Goal: Feedback & Contribution: Leave review/rating

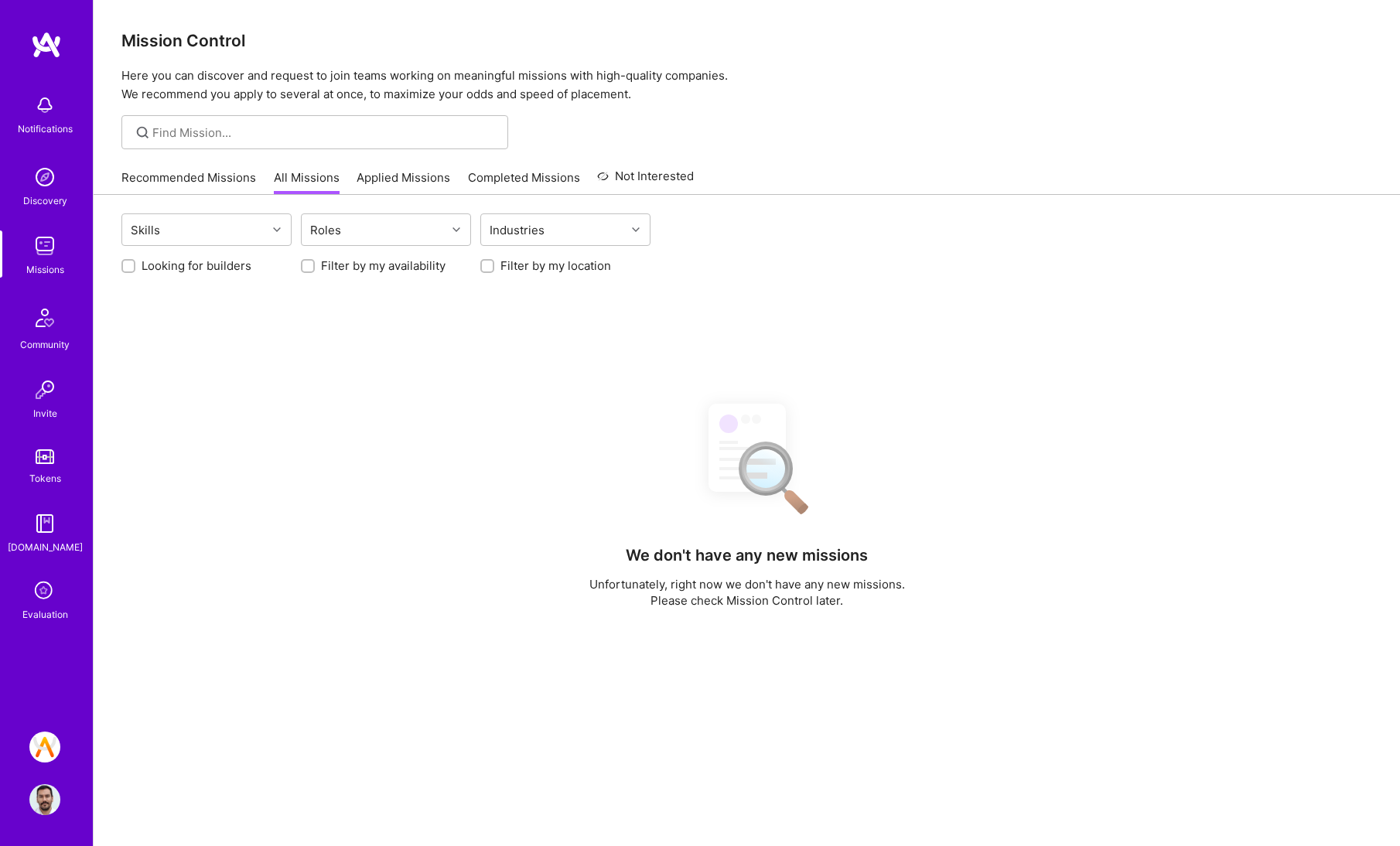
scroll to position [239, 0]
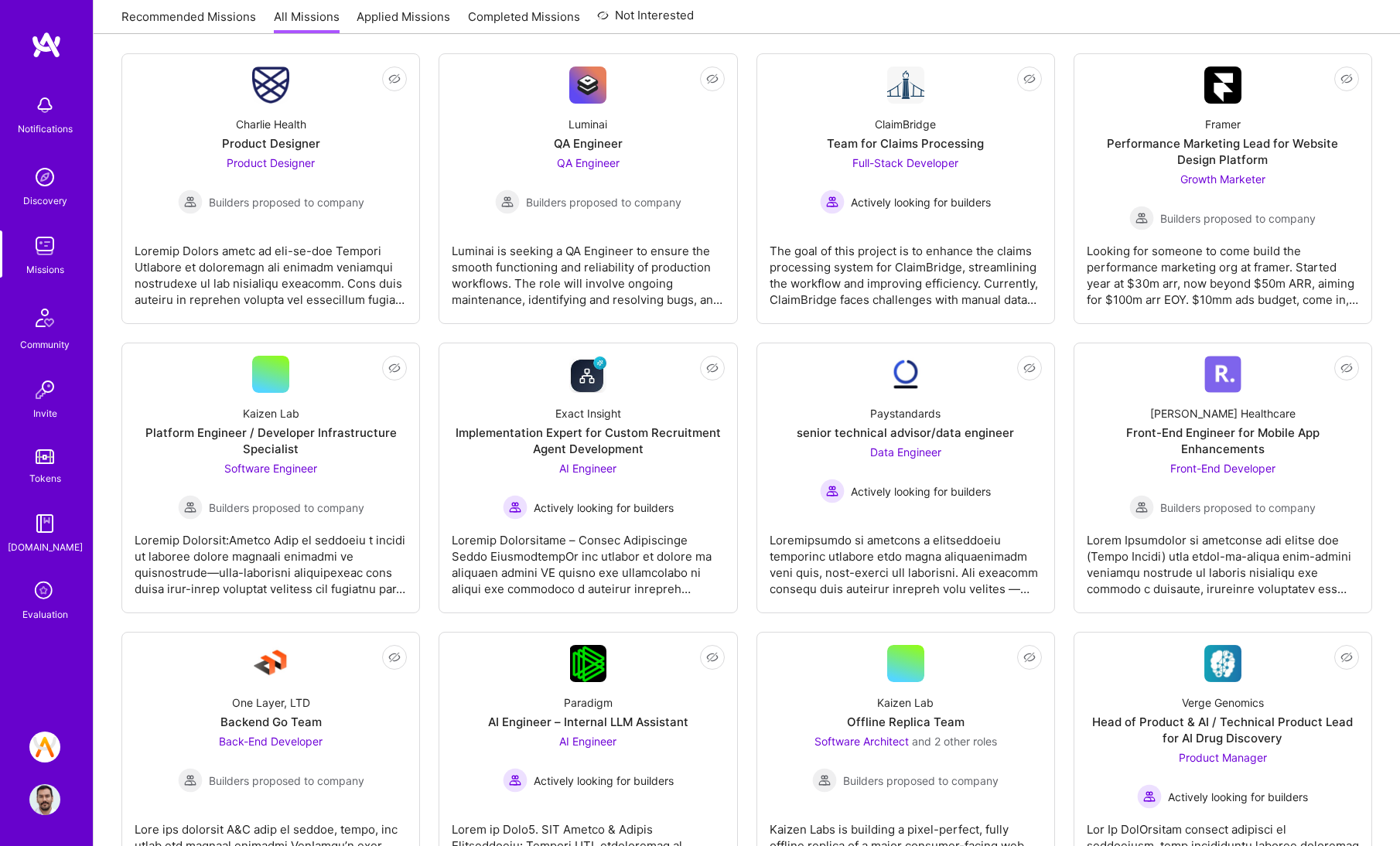
click at [40, 602] on icon at bounding box center [45, 591] width 29 height 29
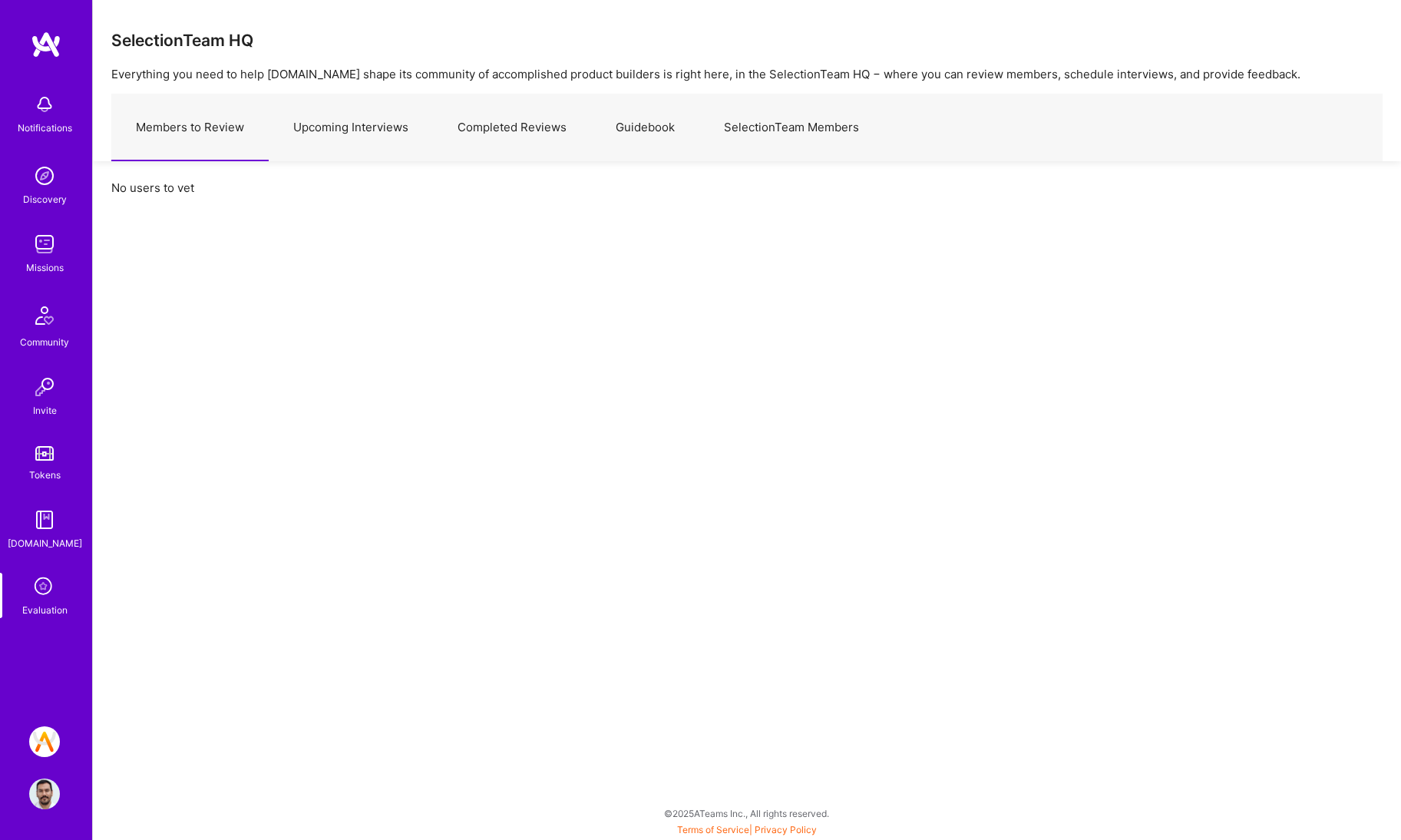
click at [351, 142] on link "Upcoming Interviews" at bounding box center [351, 127] width 165 height 67
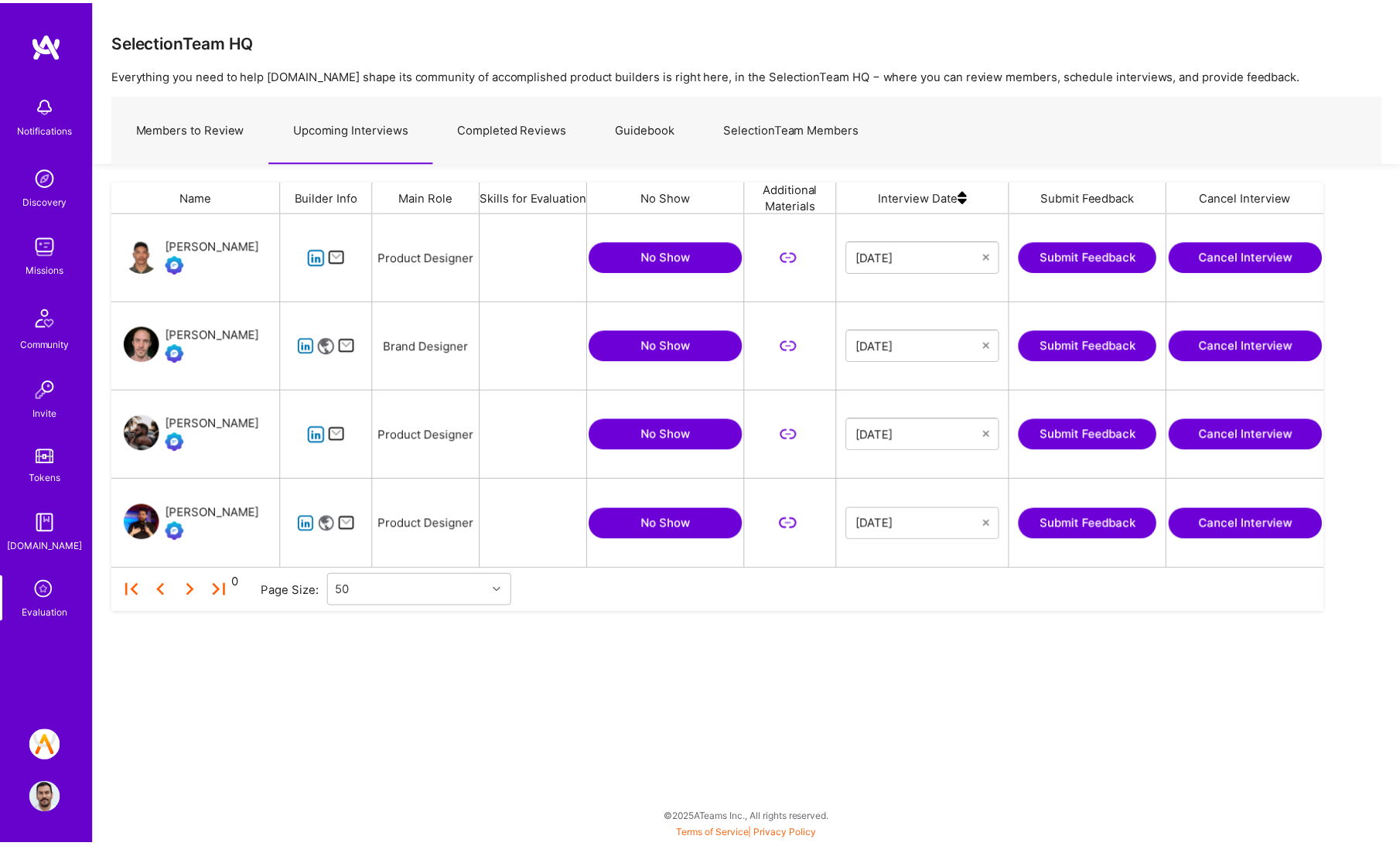
scroll to position [344, 1211]
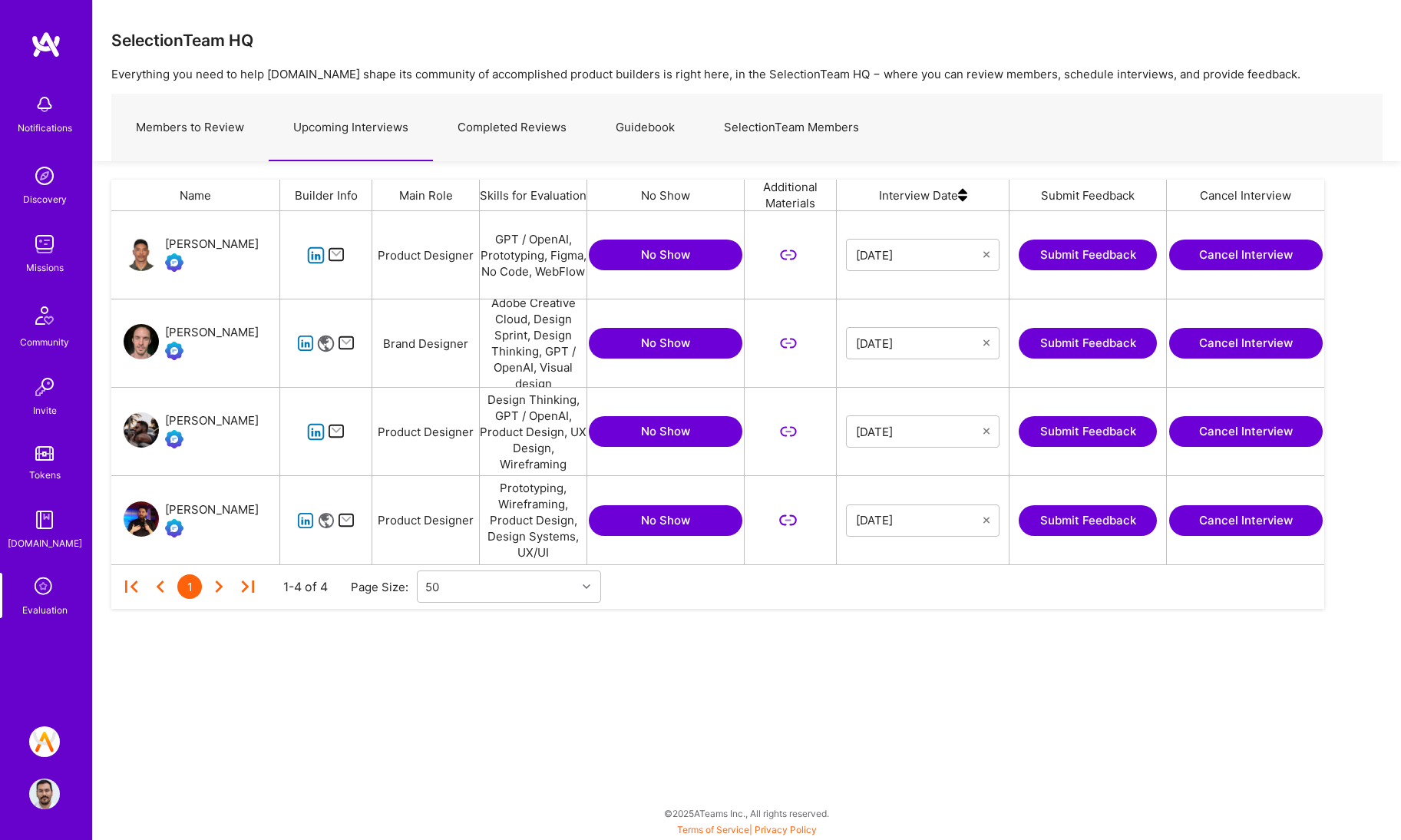
click at [1082, 517] on button "Submit Feedback" at bounding box center [1088, 520] width 139 height 31
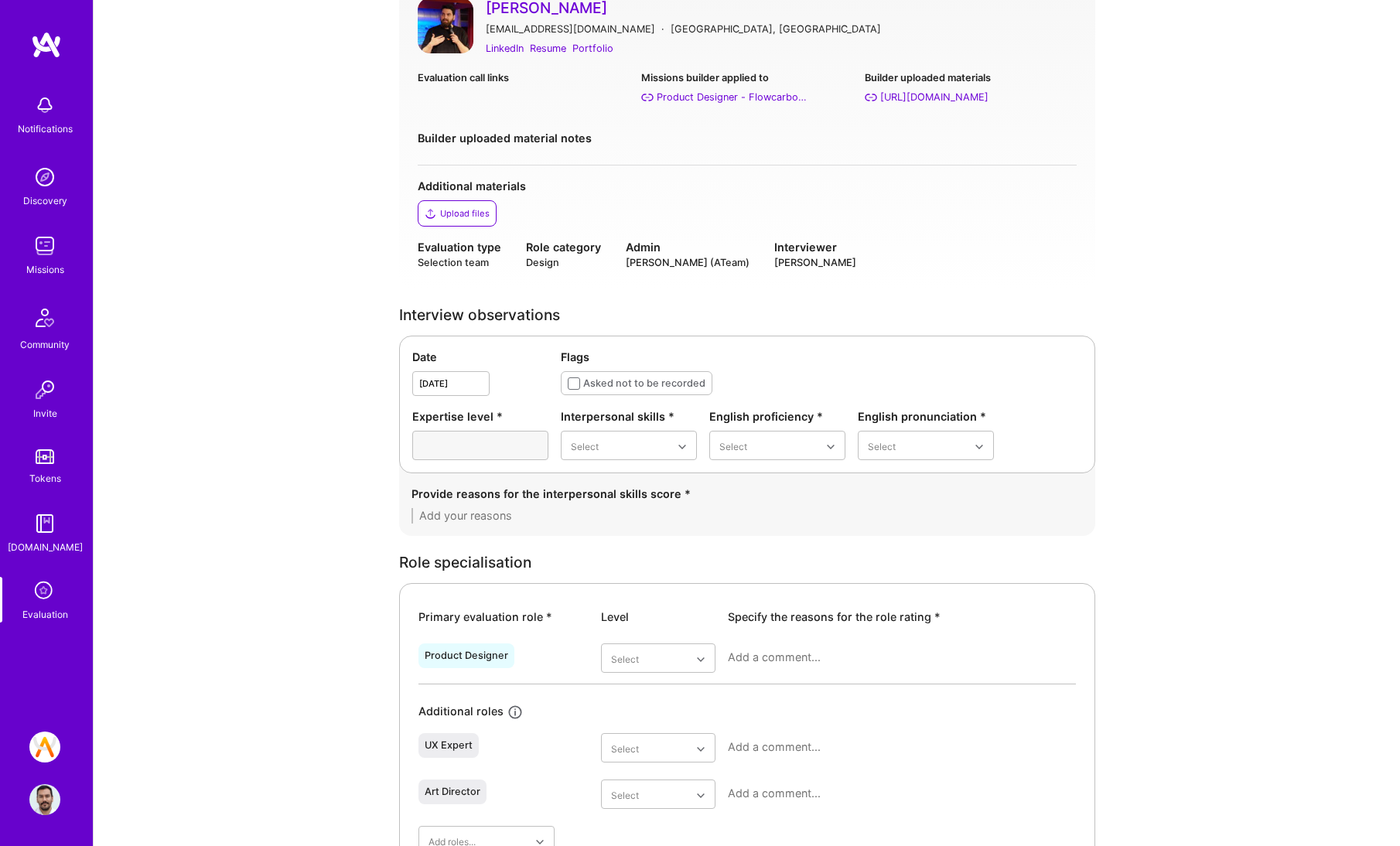
scroll to position [433, 0]
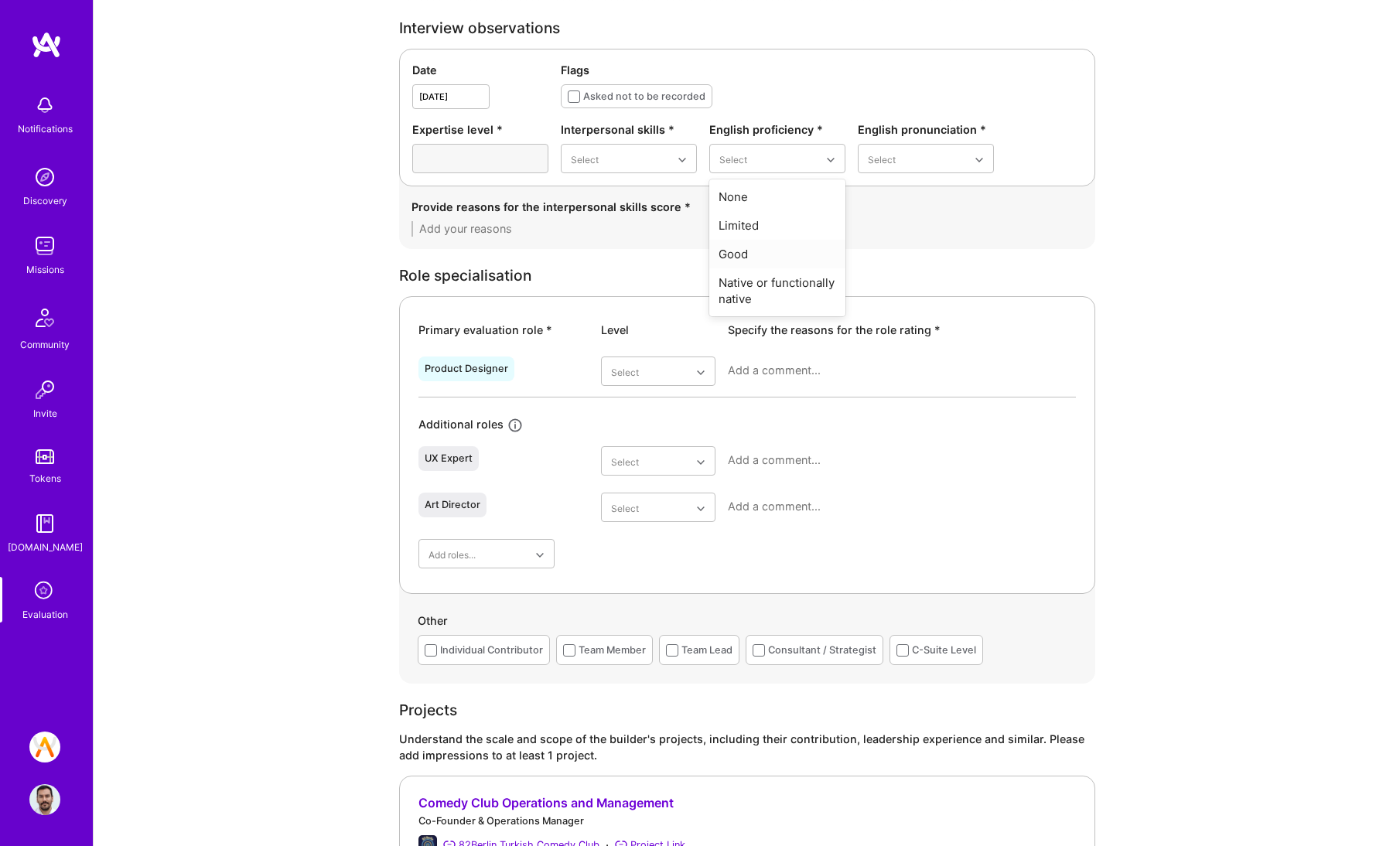
click at [805, 264] on div "Good" at bounding box center [777, 254] width 136 height 28
click at [882, 273] on div "Excellent" at bounding box center [926, 282] width 136 height 28
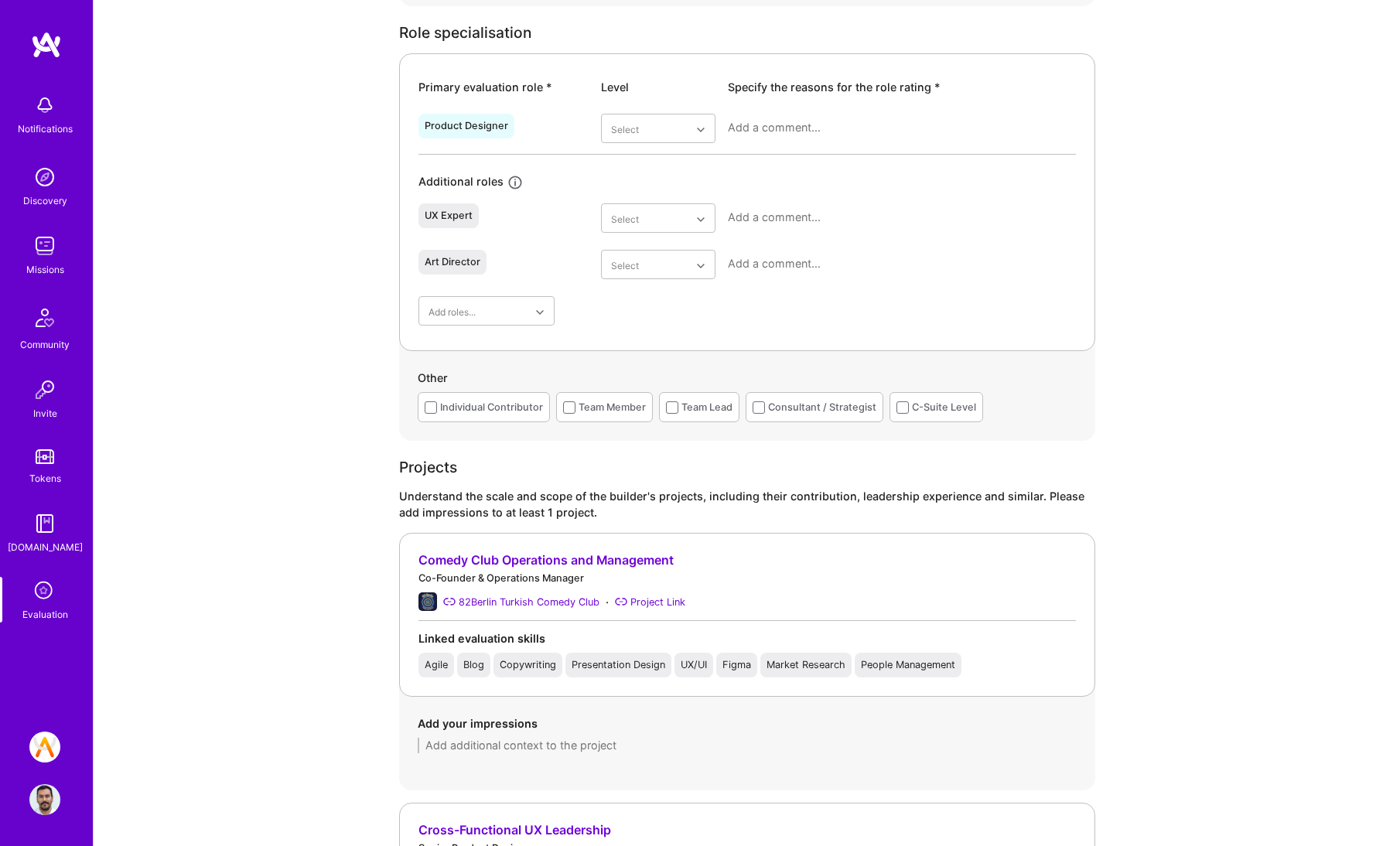
click at [507, 402] on div "Individual Contributor" at bounding box center [491, 407] width 103 height 17
click at [601, 403] on div "Team Member" at bounding box center [612, 407] width 67 height 17
click at [785, 400] on div "Consultant / Strategist" at bounding box center [822, 407] width 108 height 17
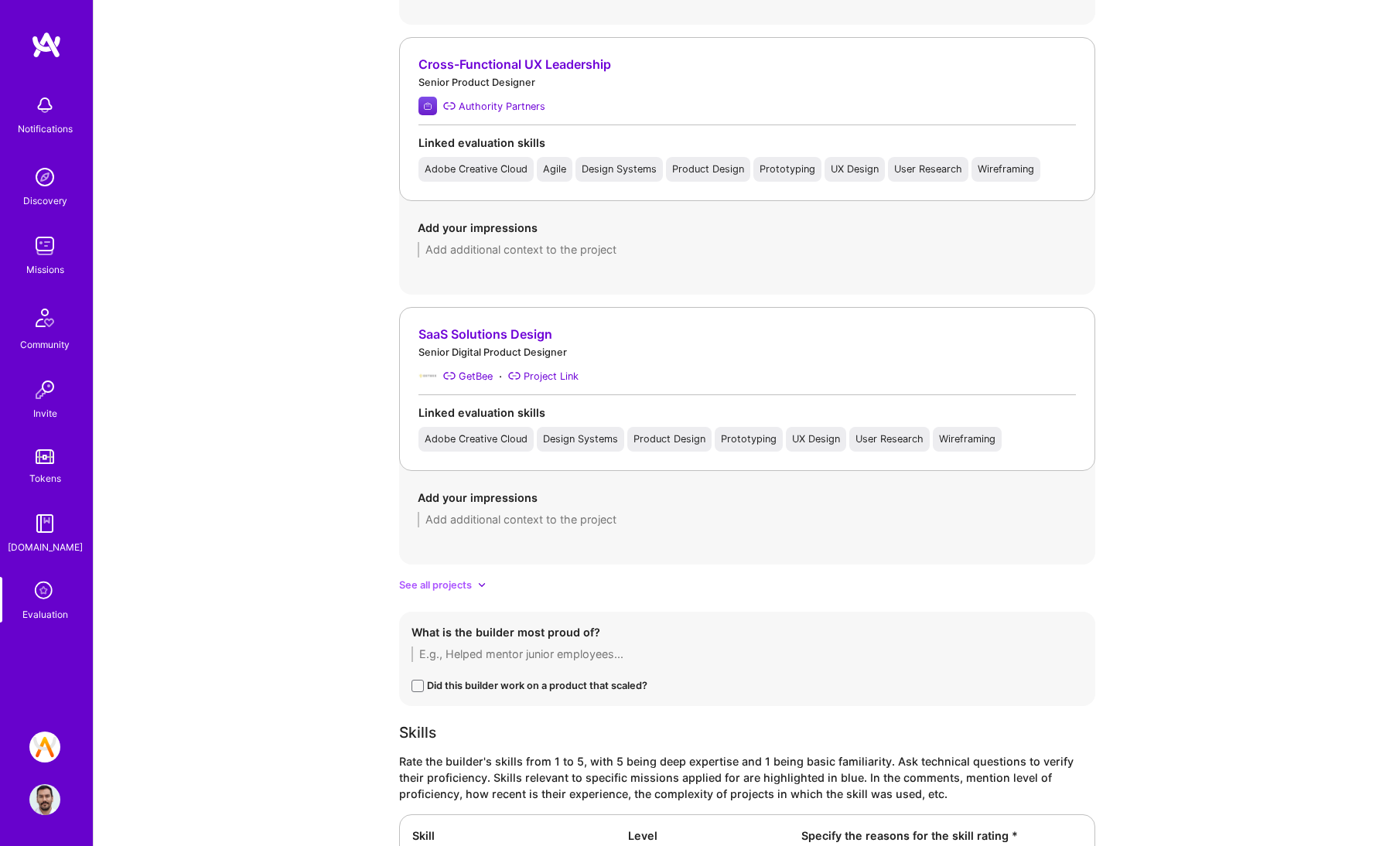
scroll to position [1726, 0]
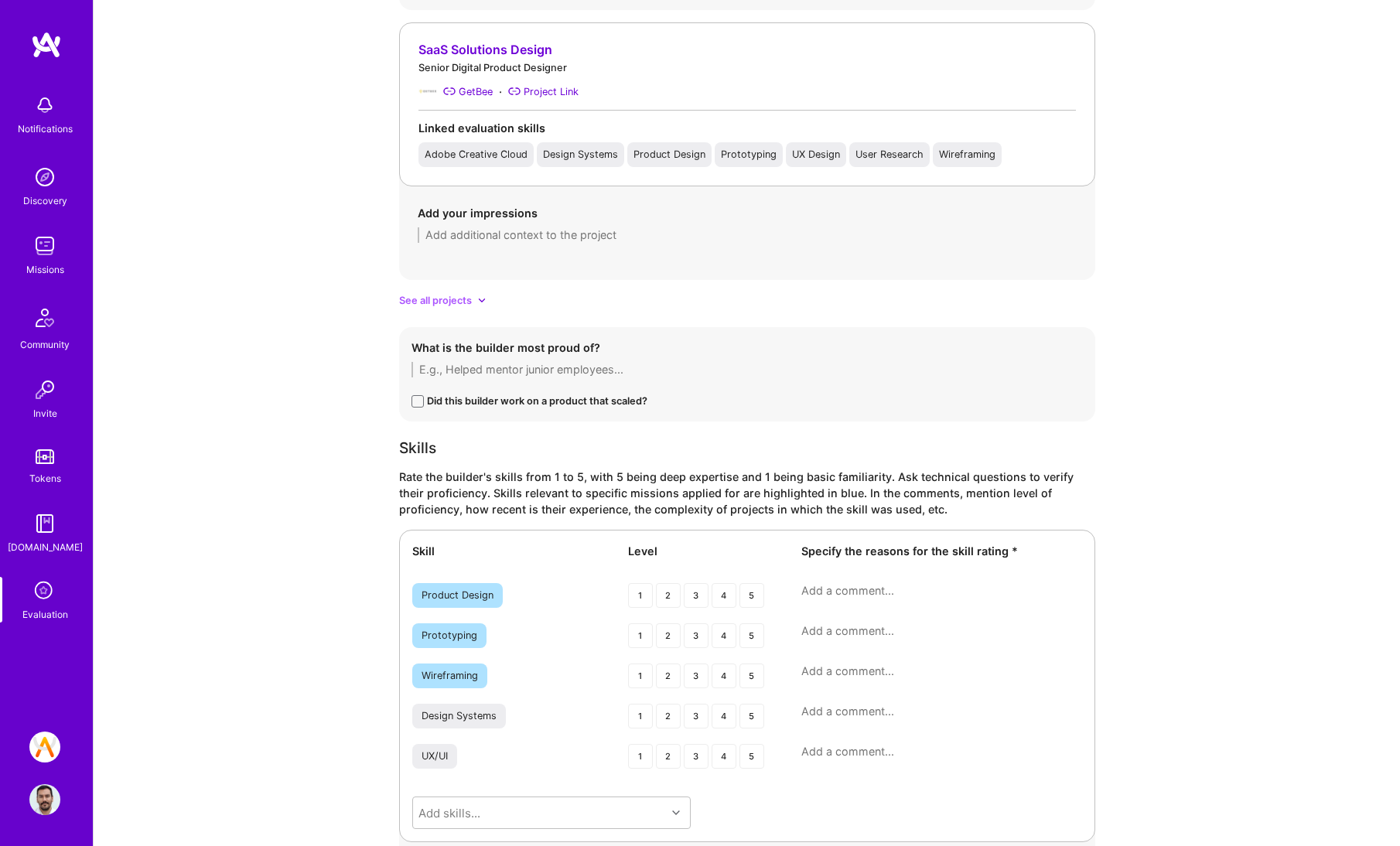
click at [447, 304] on span "See all projects" at bounding box center [435, 301] width 72 height 17
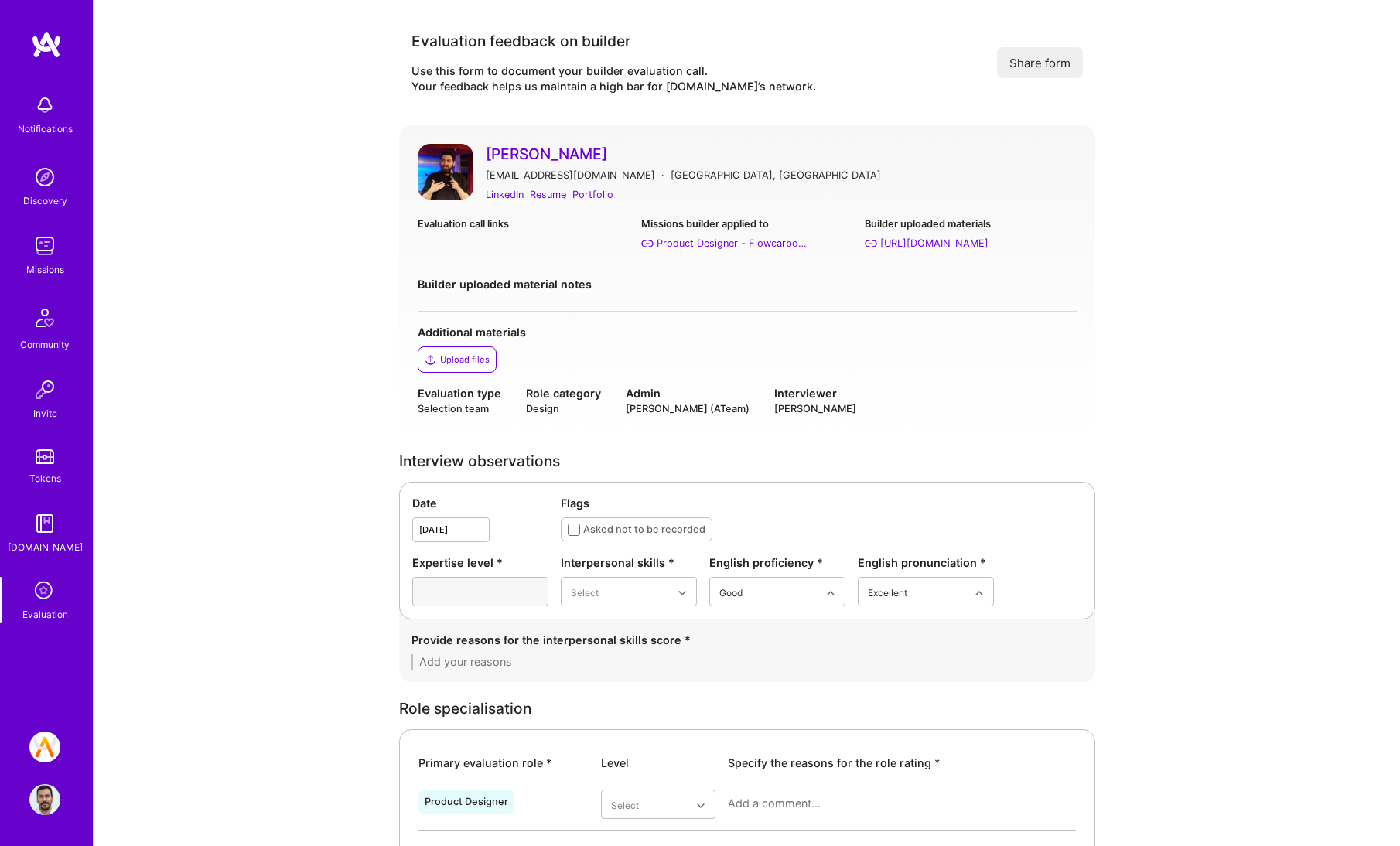
scroll to position [349, 0]
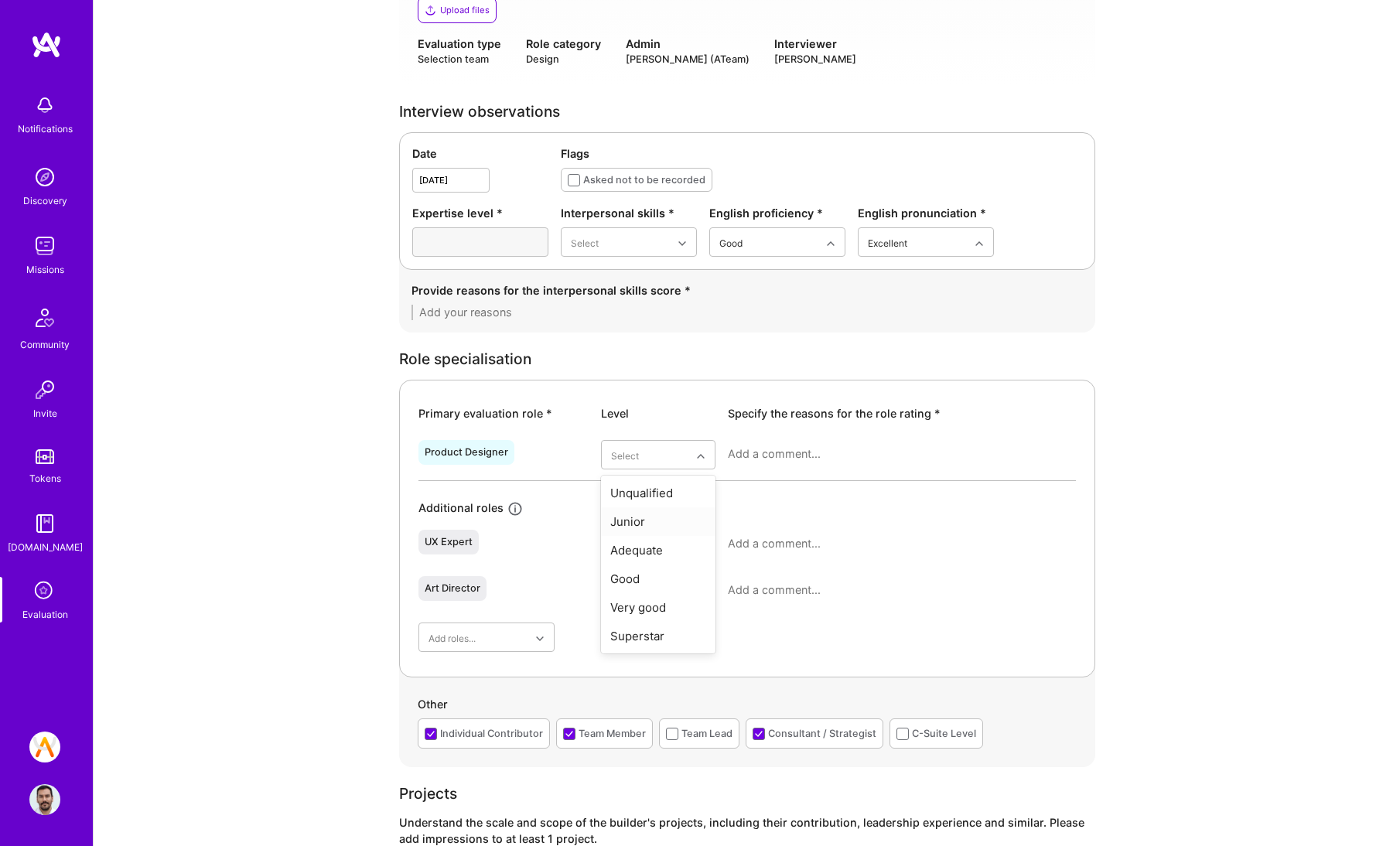
click at [669, 531] on div "Junior" at bounding box center [658, 521] width 114 height 28
click at [629, 368] on div "Good" at bounding box center [629, 366] width 136 height 28
